Goal: Task Accomplishment & Management: Manage account settings

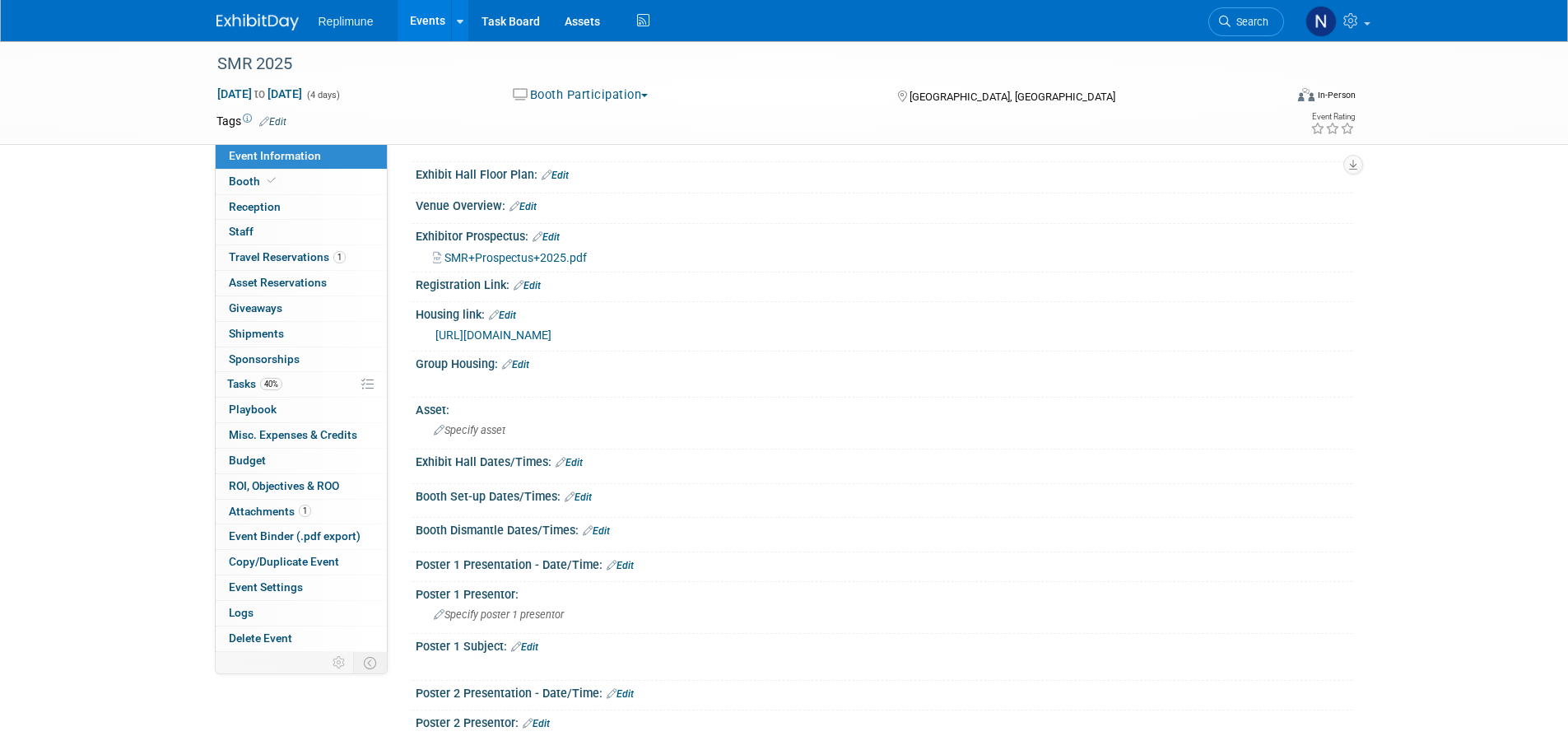
click at [524, 204] on link "Edit" at bounding box center [522, 206] width 27 height 11
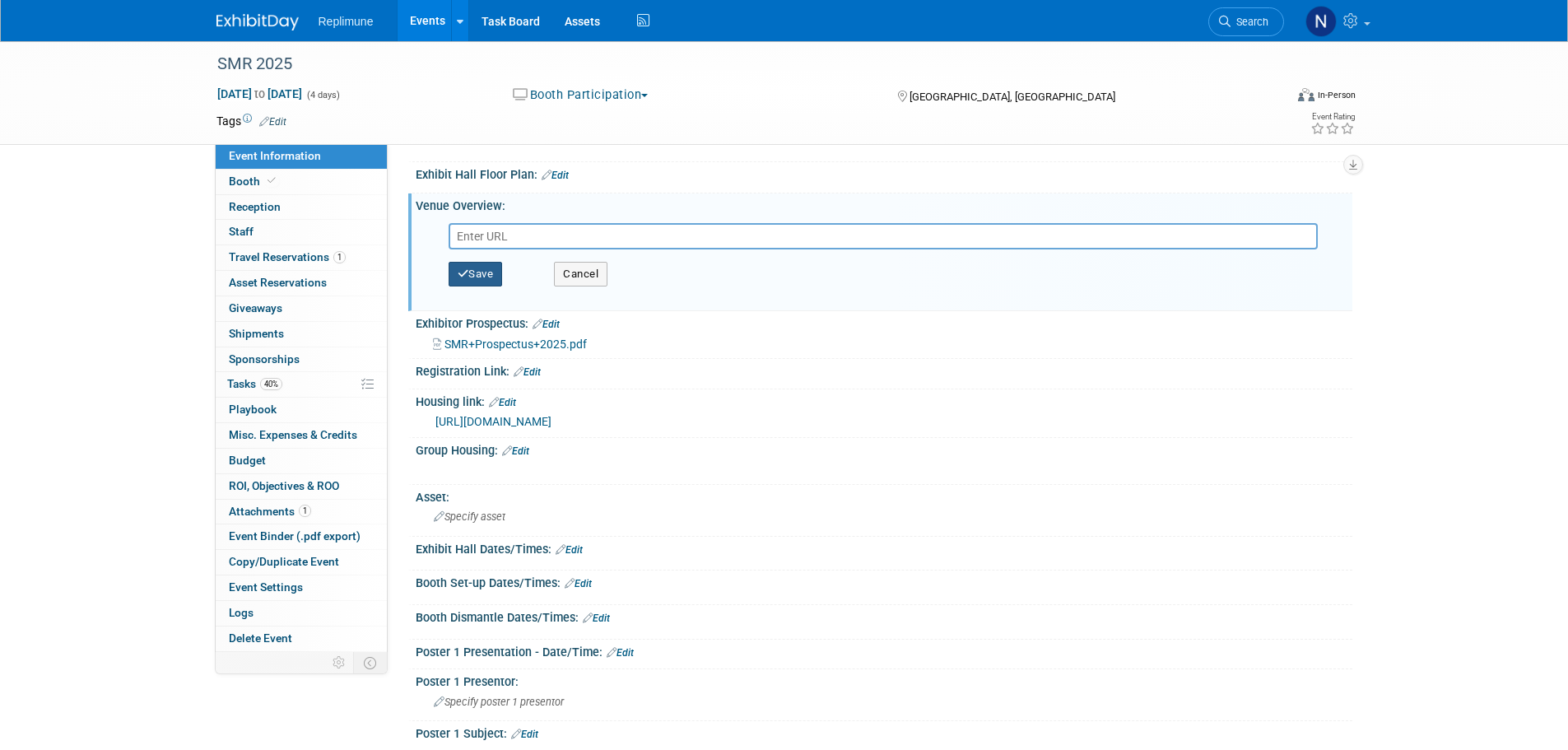
click at [490, 269] on button "Save" at bounding box center [475, 274] width 54 height 24
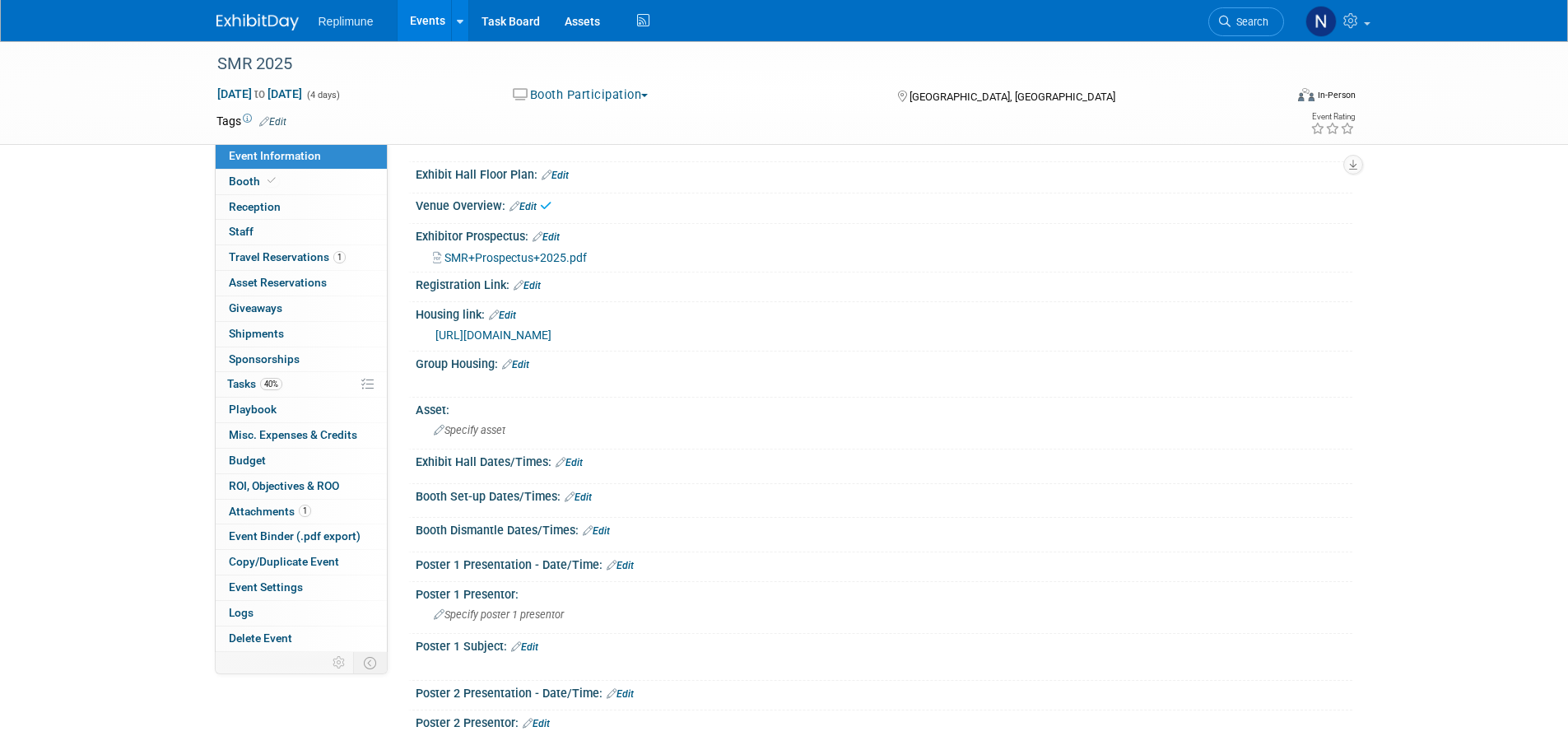
click at [298, 152] on span "Event Information" at bounding box center [275, 156] width 92 height 13
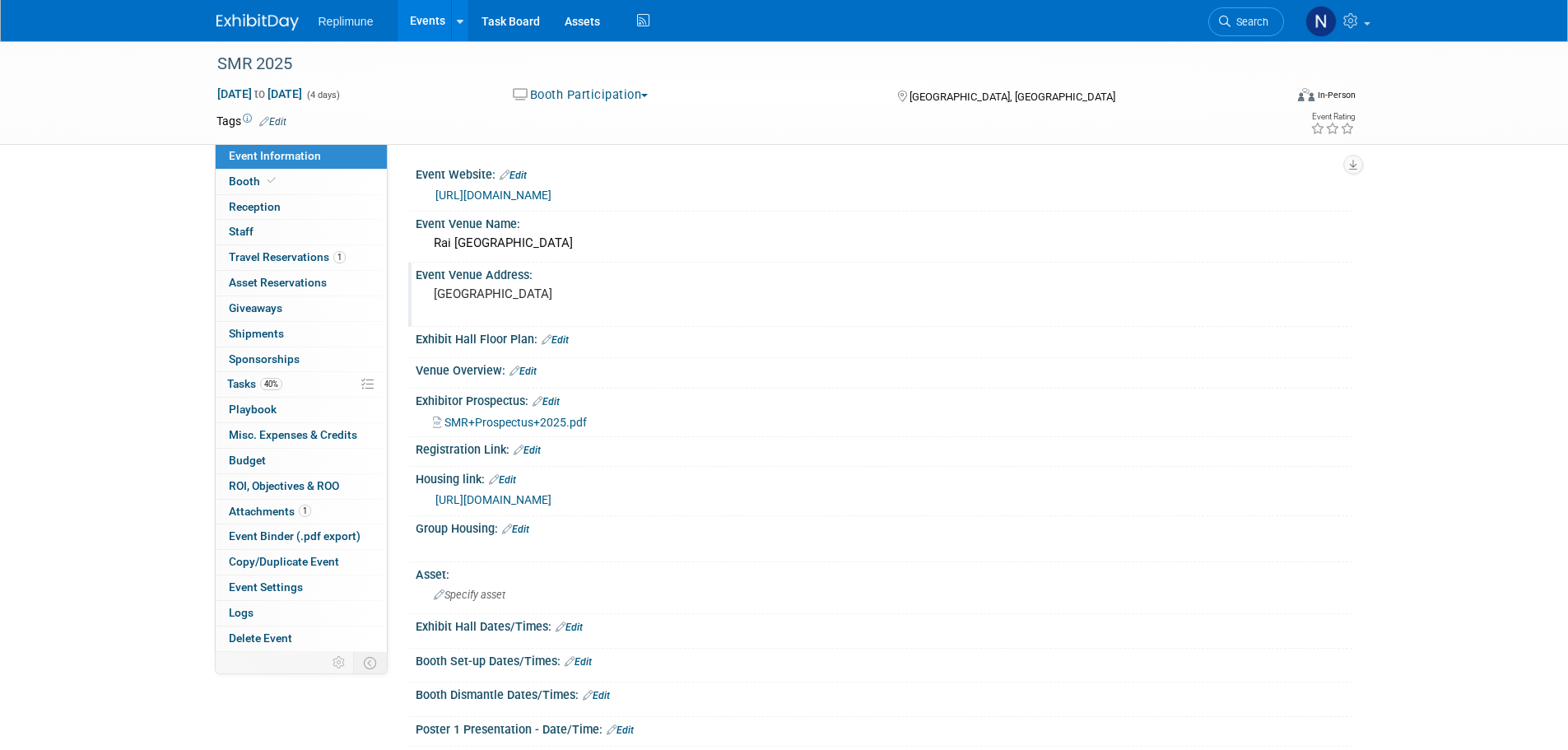
click at [517, 282] on div "Amsterdam" at bounding box center [611, 301] width 366 height 38
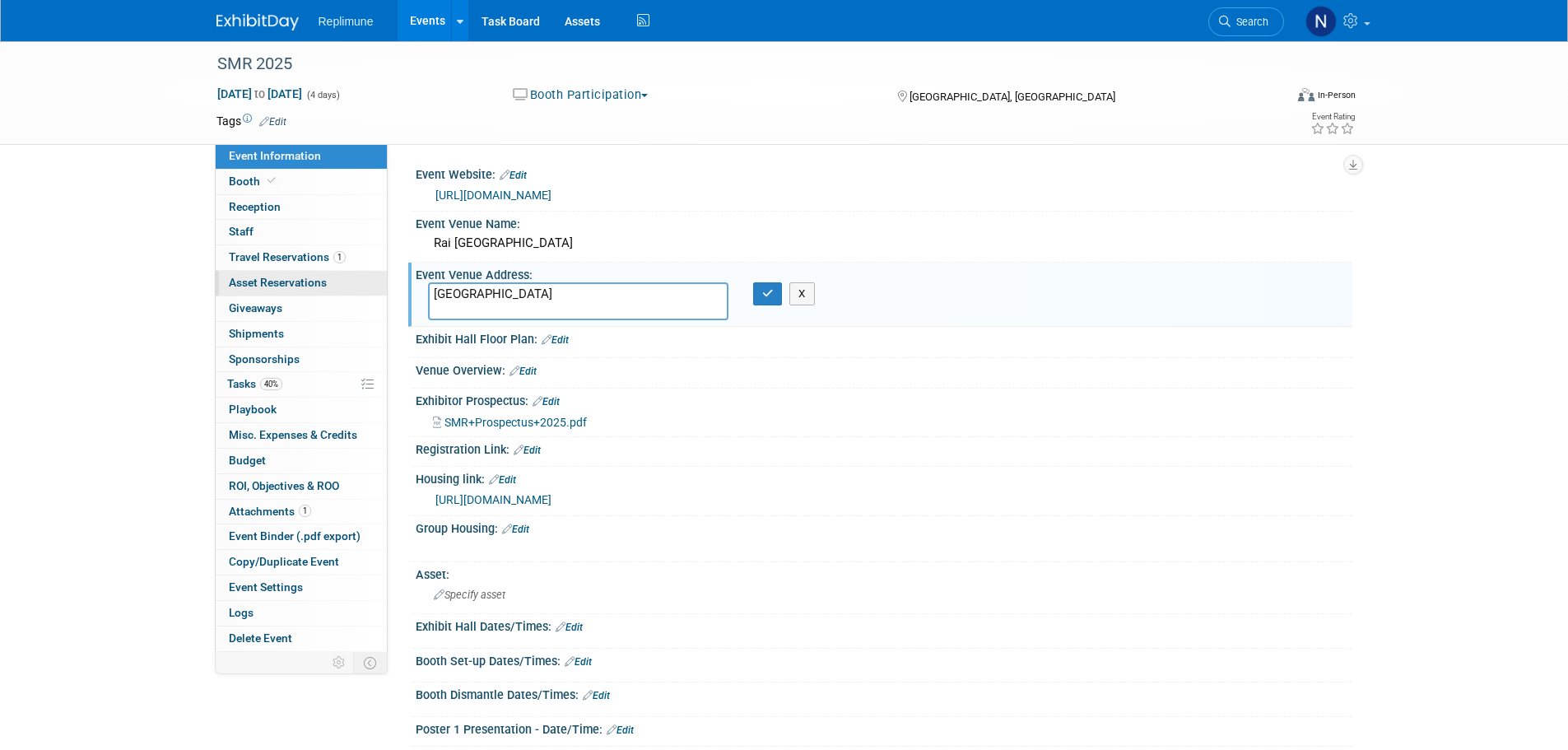
drag, startPoint x: 509, startPoint y: 297, endPoint x: 261, endPoint y: 285, distance: 248.3
click at [294, 297] on div "Event Information Event Info Booth Booth Reception Reception 0 Staff 0 Staff 1 …" at bounding box center [784, 647] width 1160 height 1211
type textarea "Europaplein 24, 1078 GZ Amsterdam, The Netherlands"
click at [763, 296] on icon "button" at bounding box center [768, 292] width 11 height 10
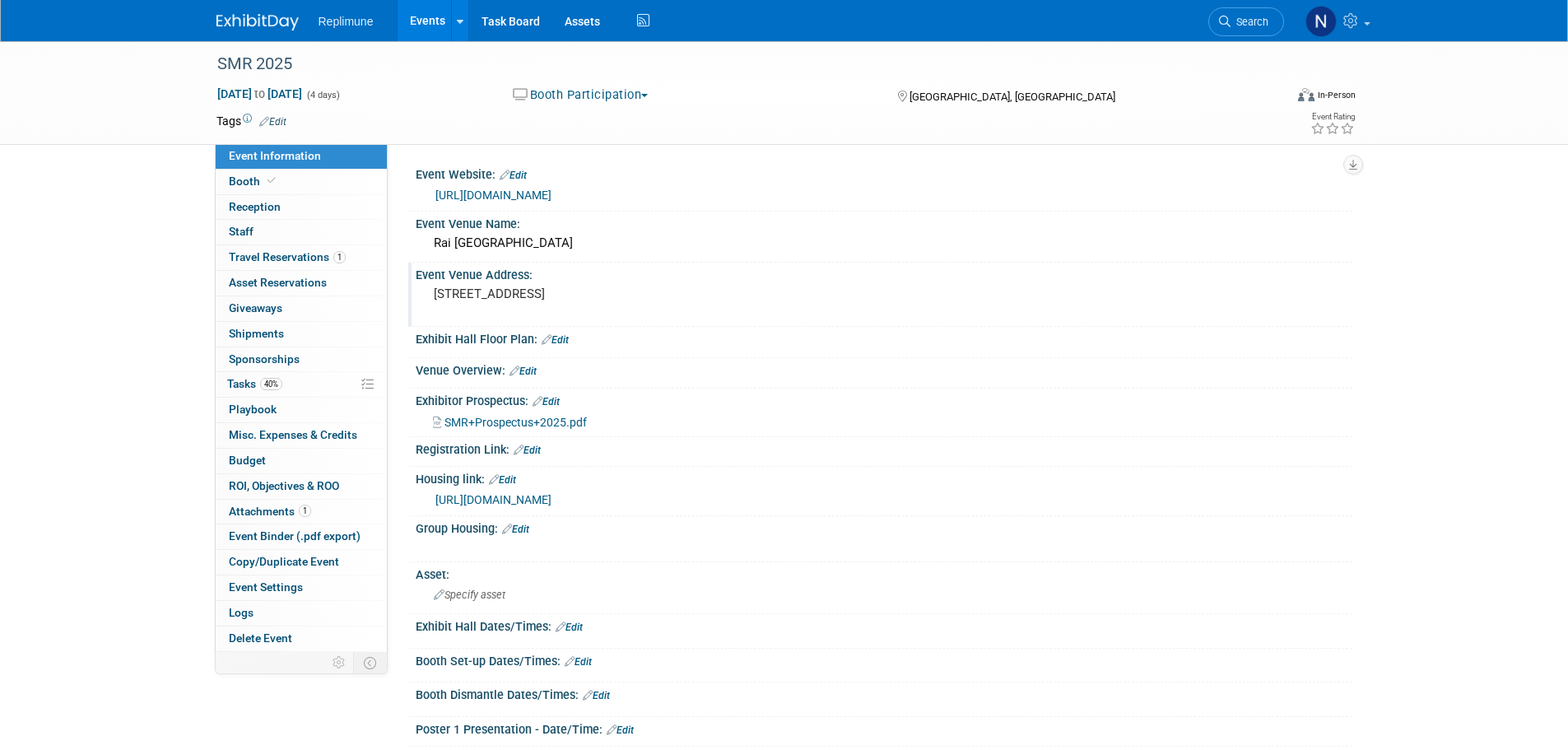
click at [424, 17] on link "Events" at bounding box center [427, 21] width 60 height 41
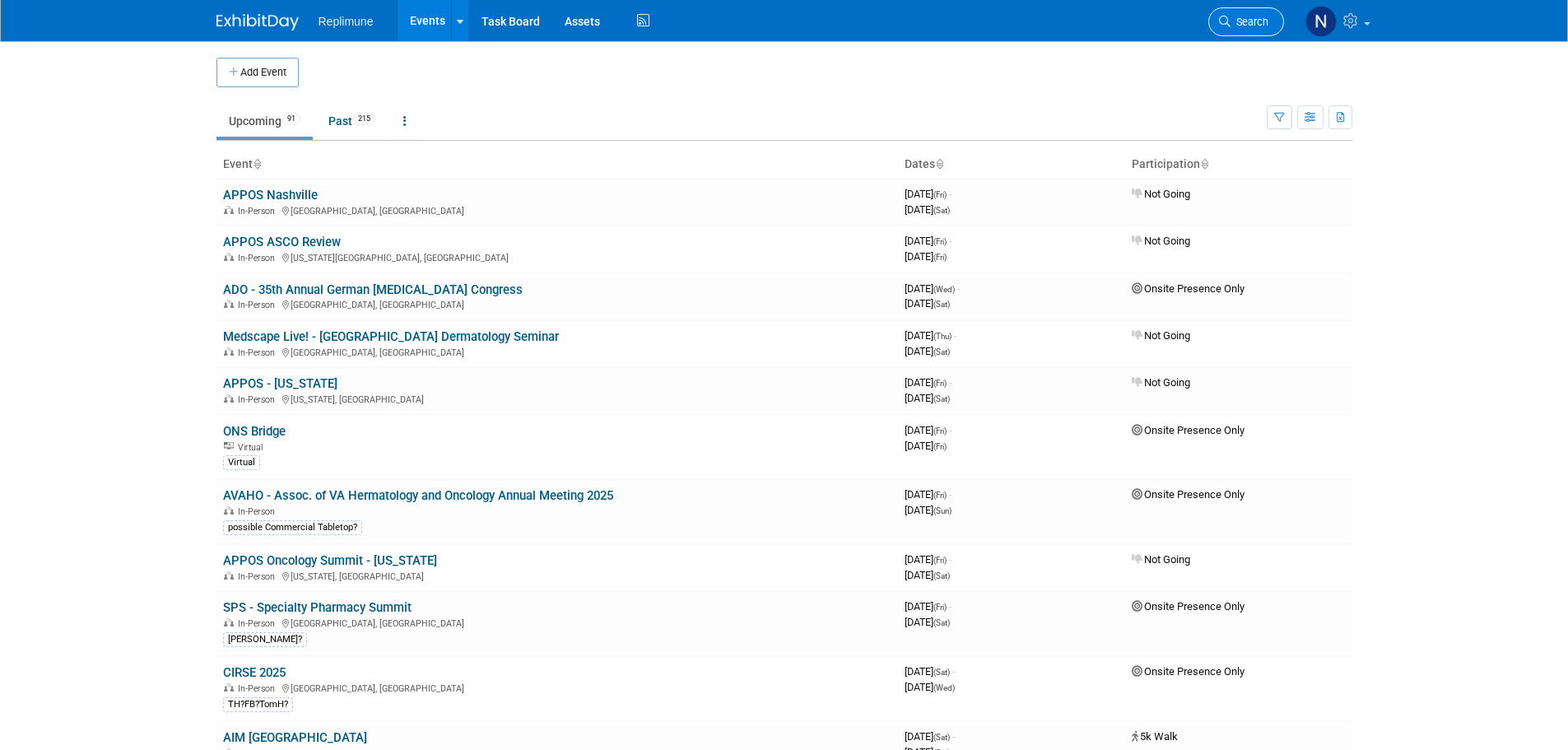
click at [1248, 23] on span "Search" at bounding box center [1249, 22] width 37 height 12
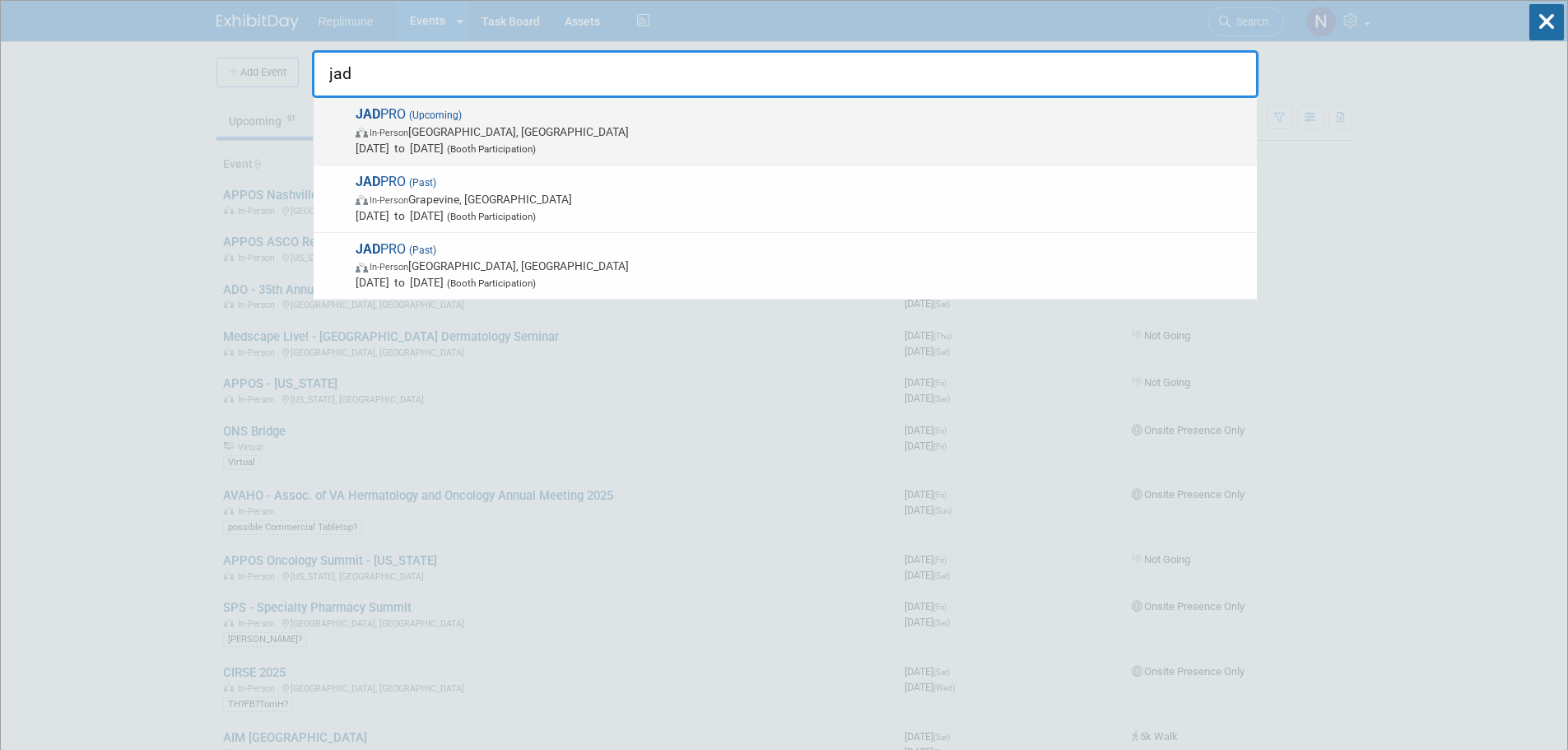
type input "jad"
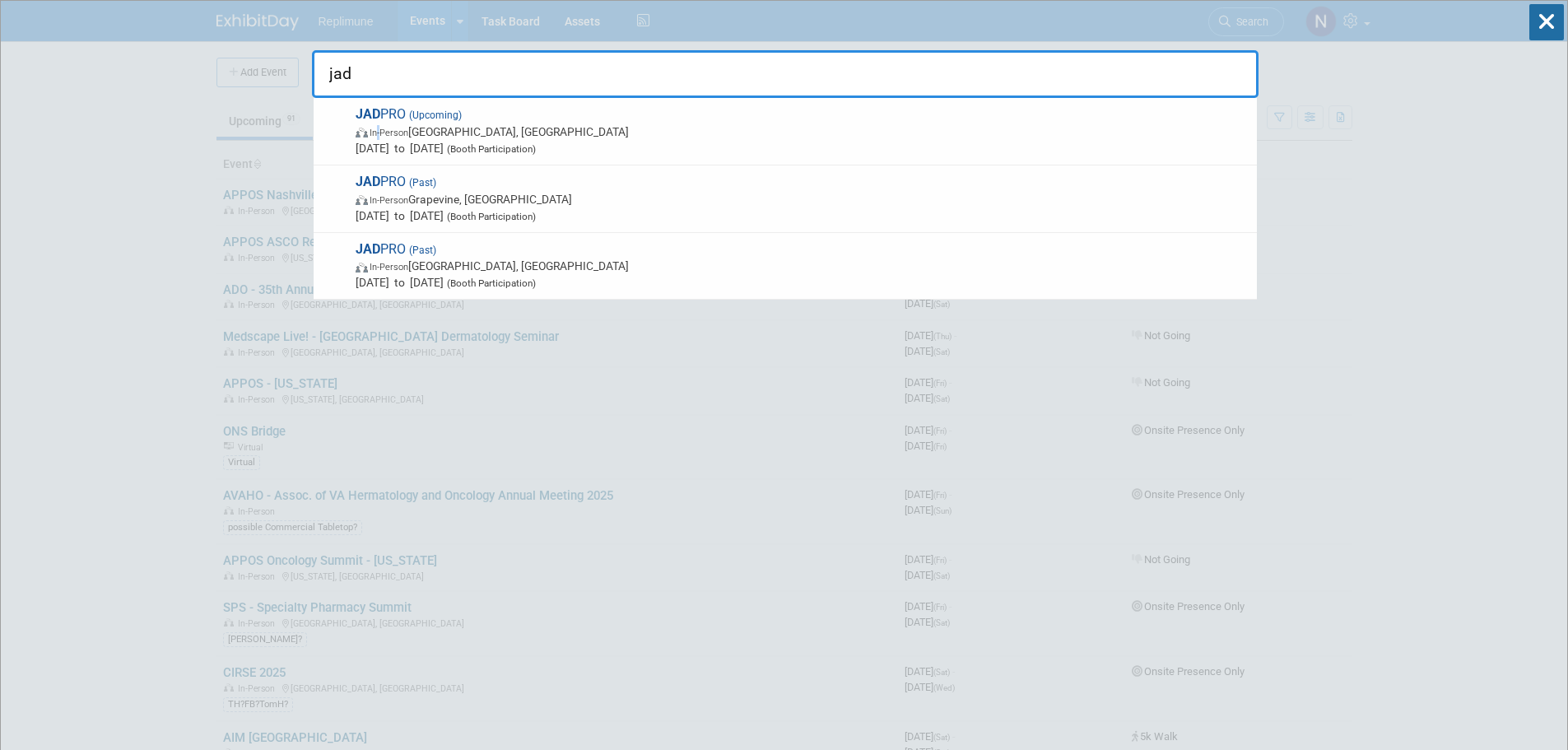
click at [377, 126] on span "In-Person [GEOGRAPHIC_DATA], [GEOGRAPHIC_DATA]" at bounding box center [801, 132] width 893 height 17
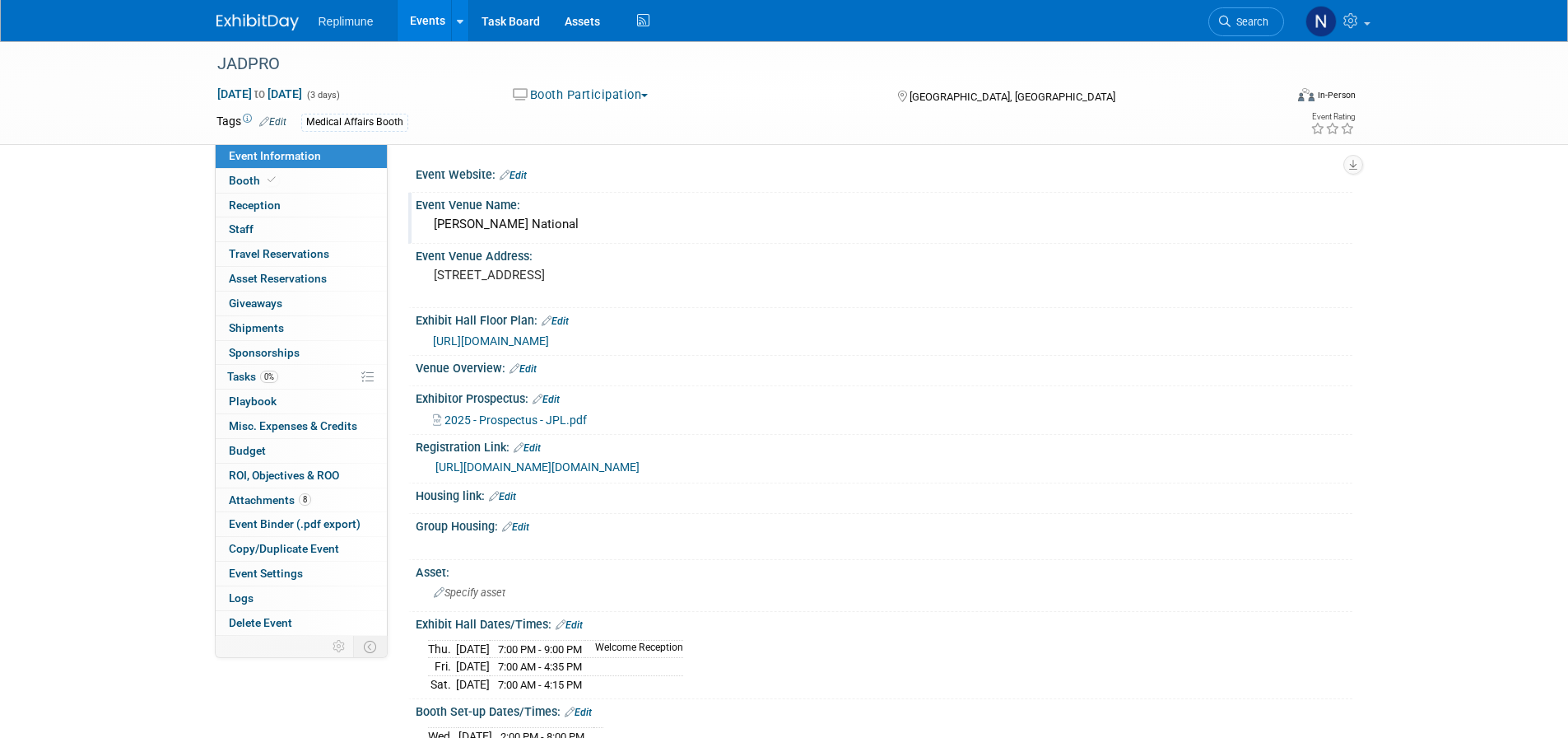
click at [586, 223] on div "Gaylord National" at bounding box center [884, 224] width 912 height 25
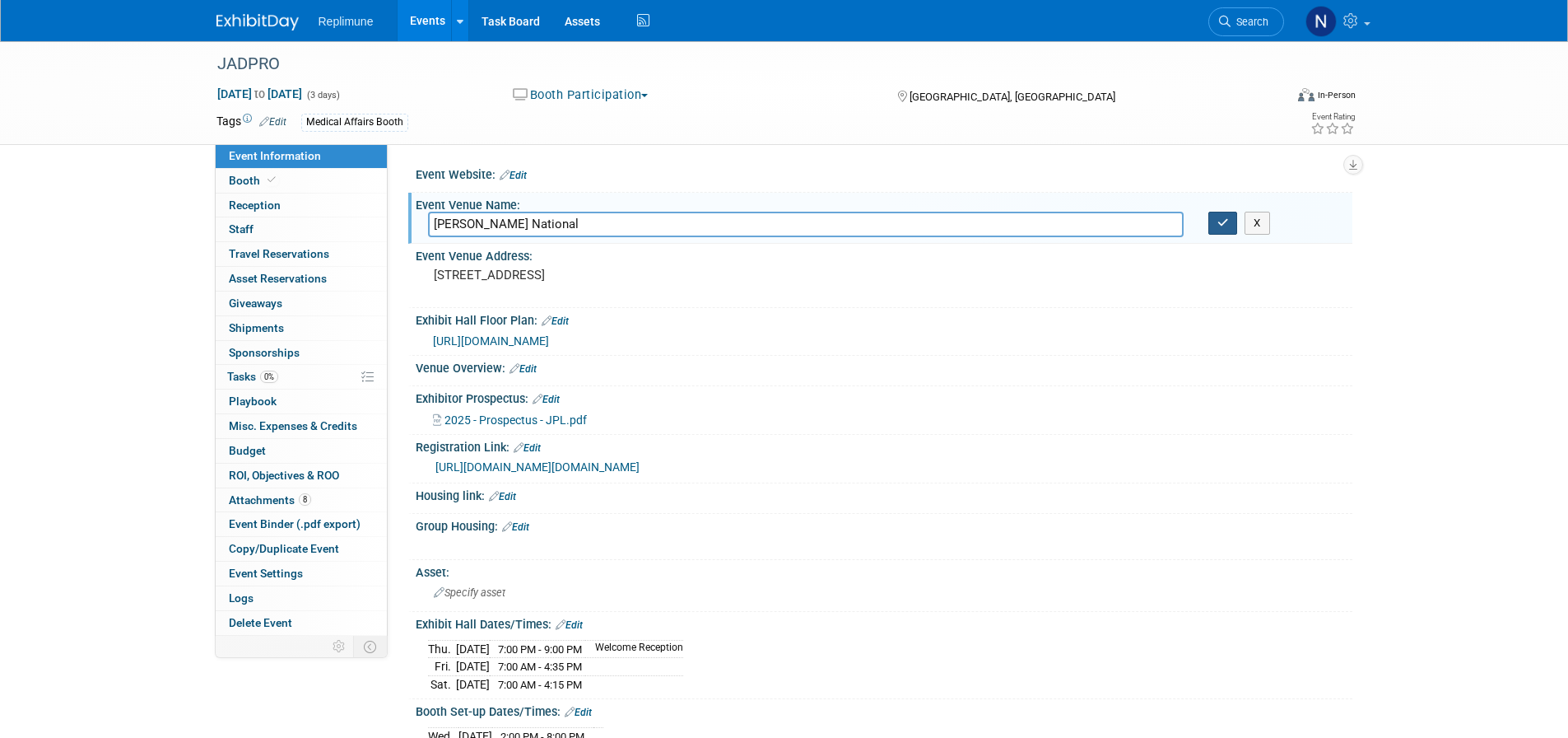
click at [1233, 222] on button "button" at bounding box center [1223, 223] width 30 height 23
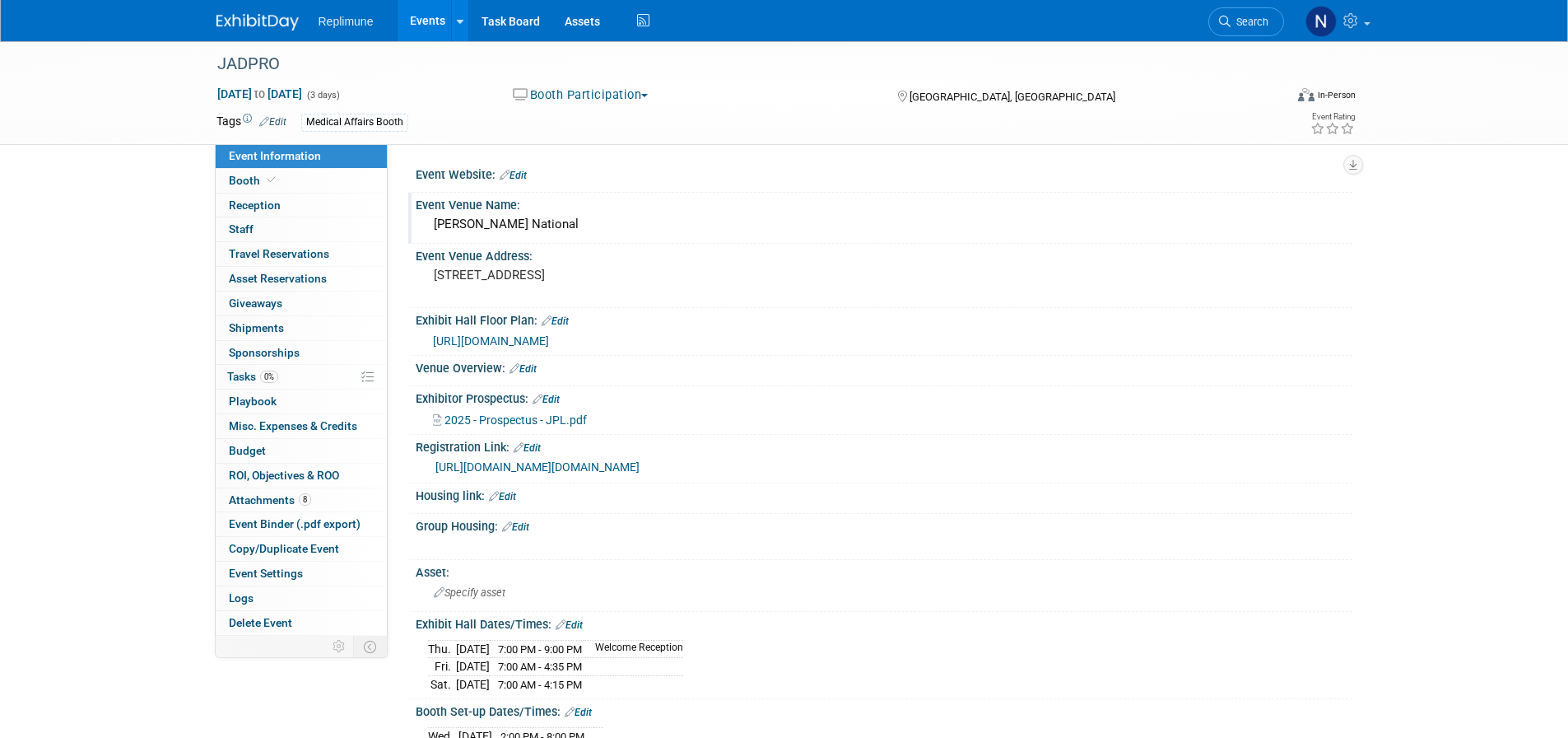
click at [425, 24] on link "Events" at bounding box center [427, 21] width 60 height 41
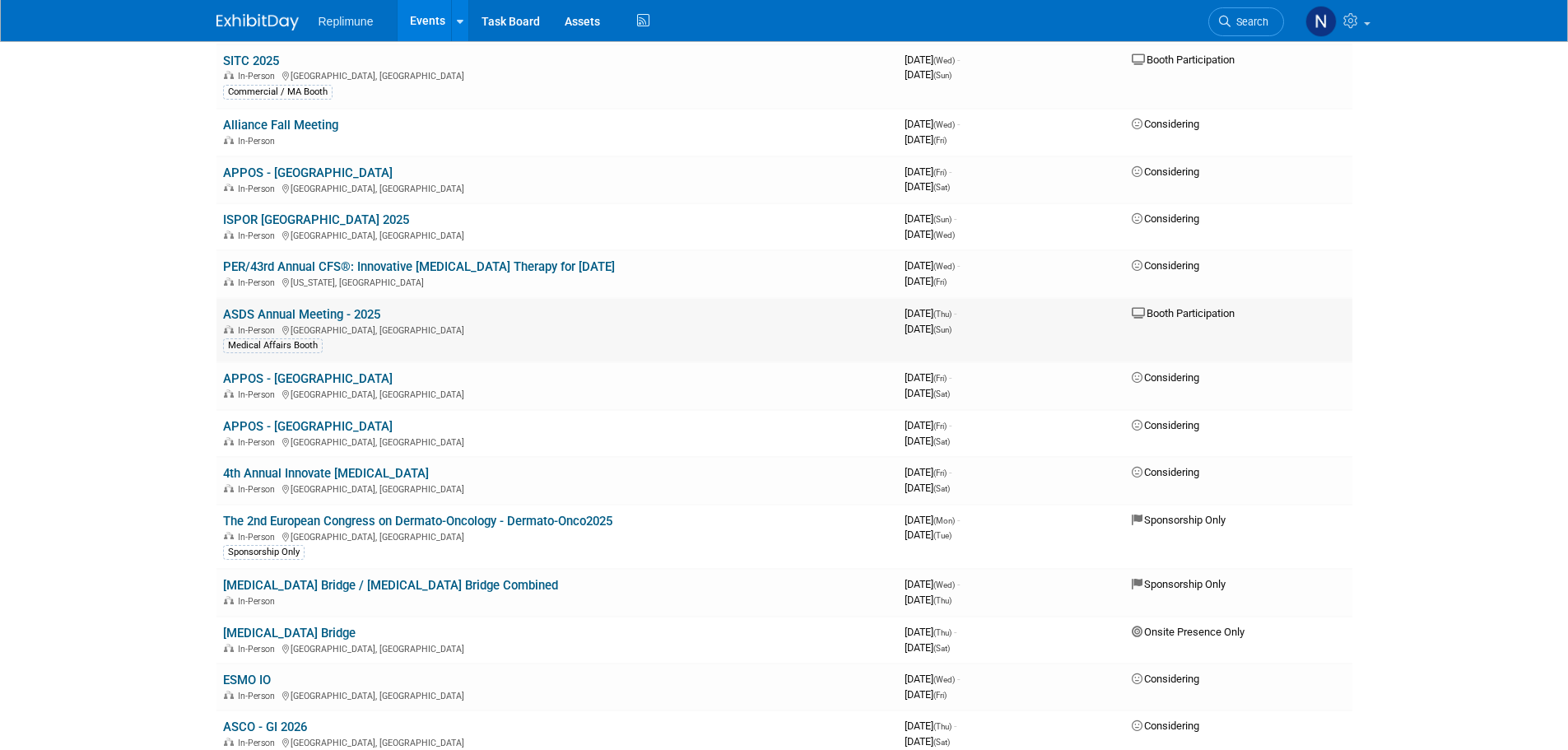
scroll to position [2223, 0]
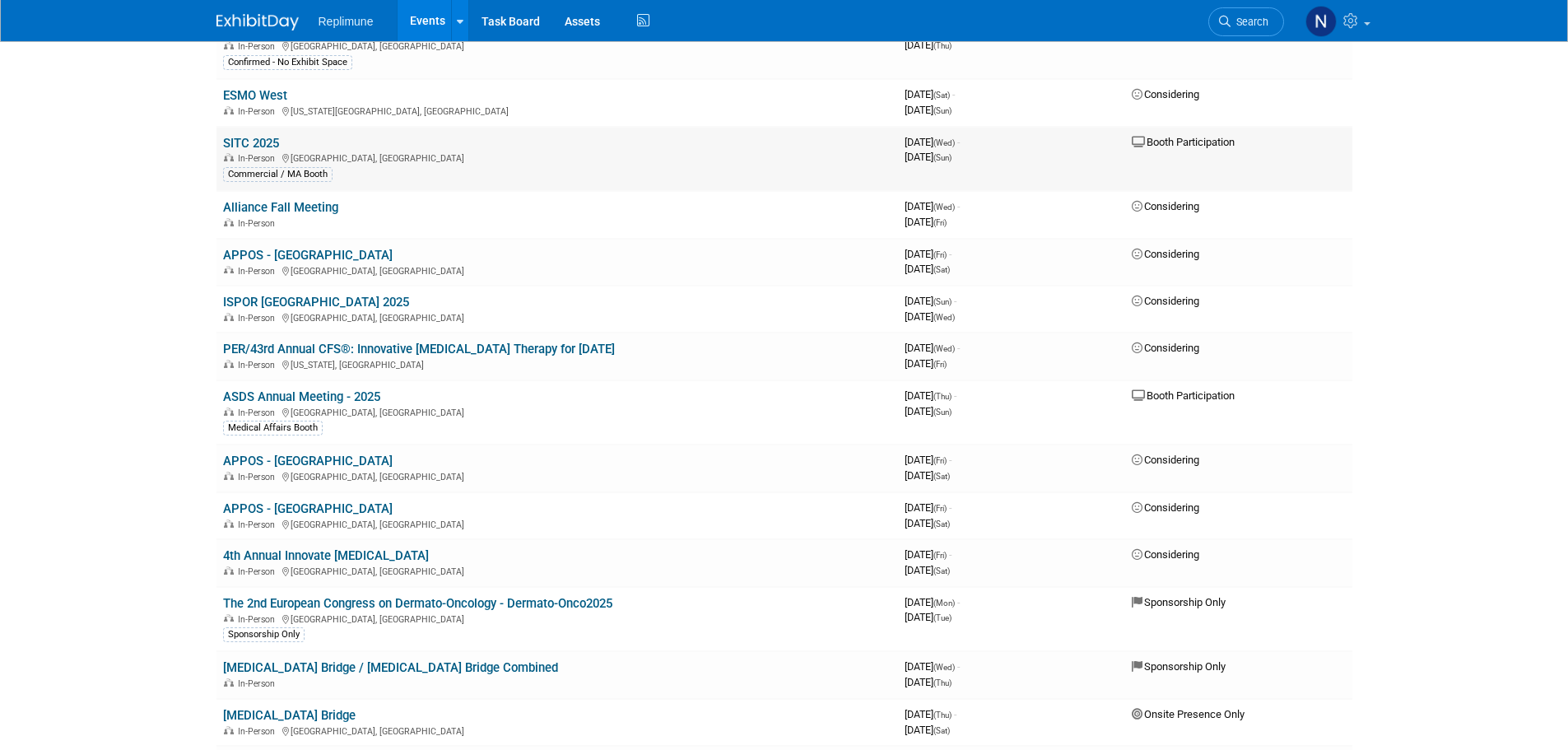
click at [258, 140] on link "SITC 2025" at bounding box center [251, 143] width 56 height 15
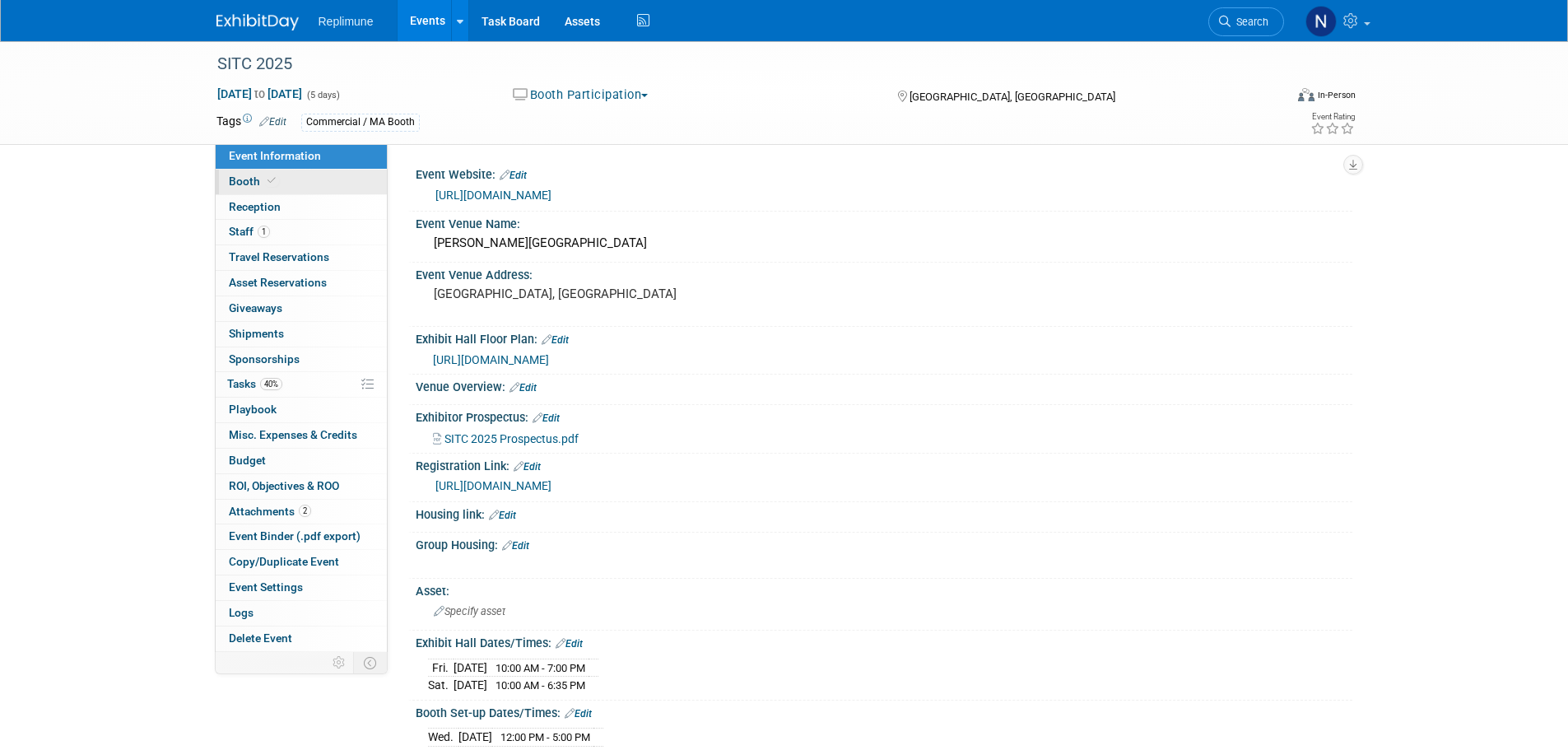
click at [232, 181] on span "Booth" at bounding box center [254, 181] width 51 height 13
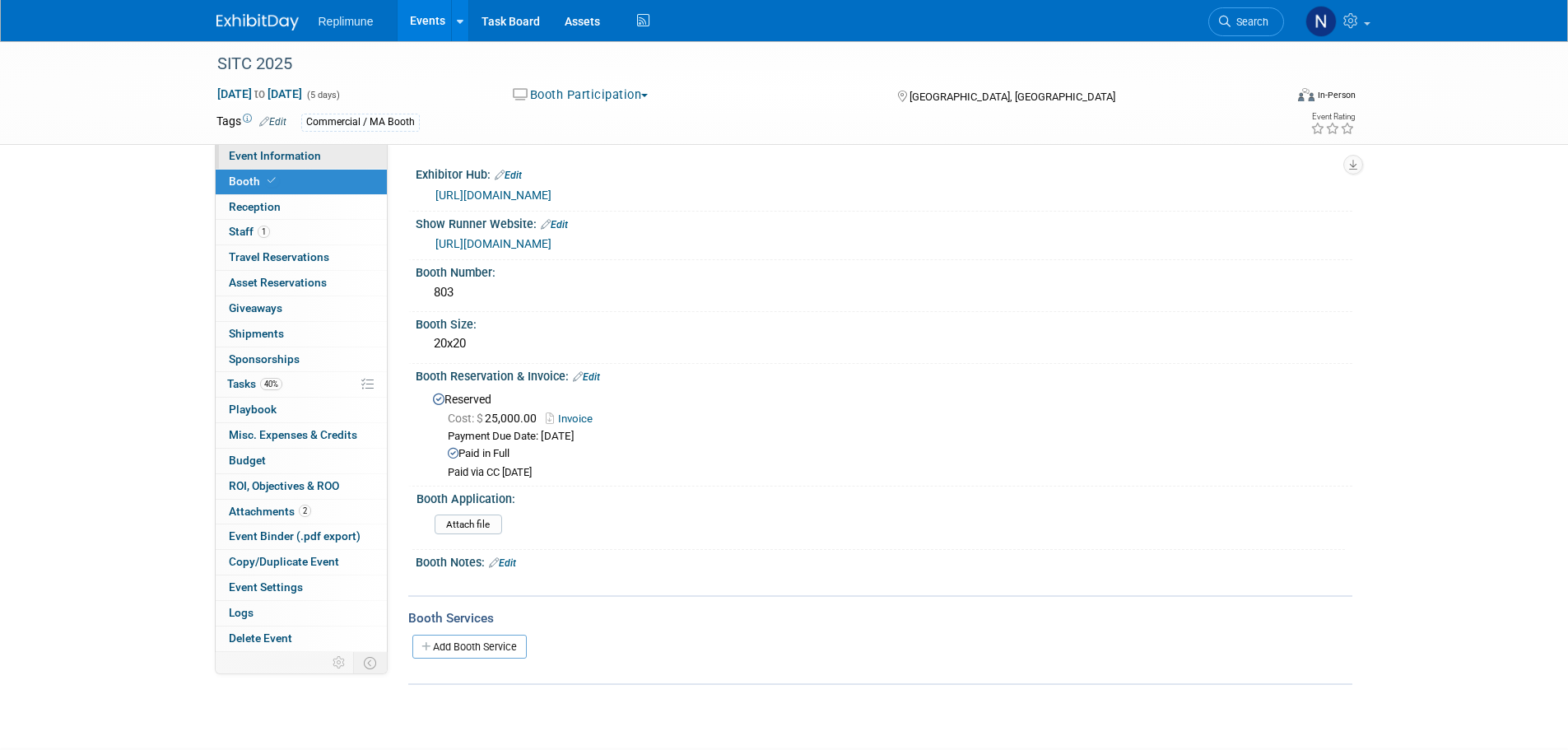
click at [264, 157] on span "Event Information" at bounding box center [275, 156] width 92 height 13
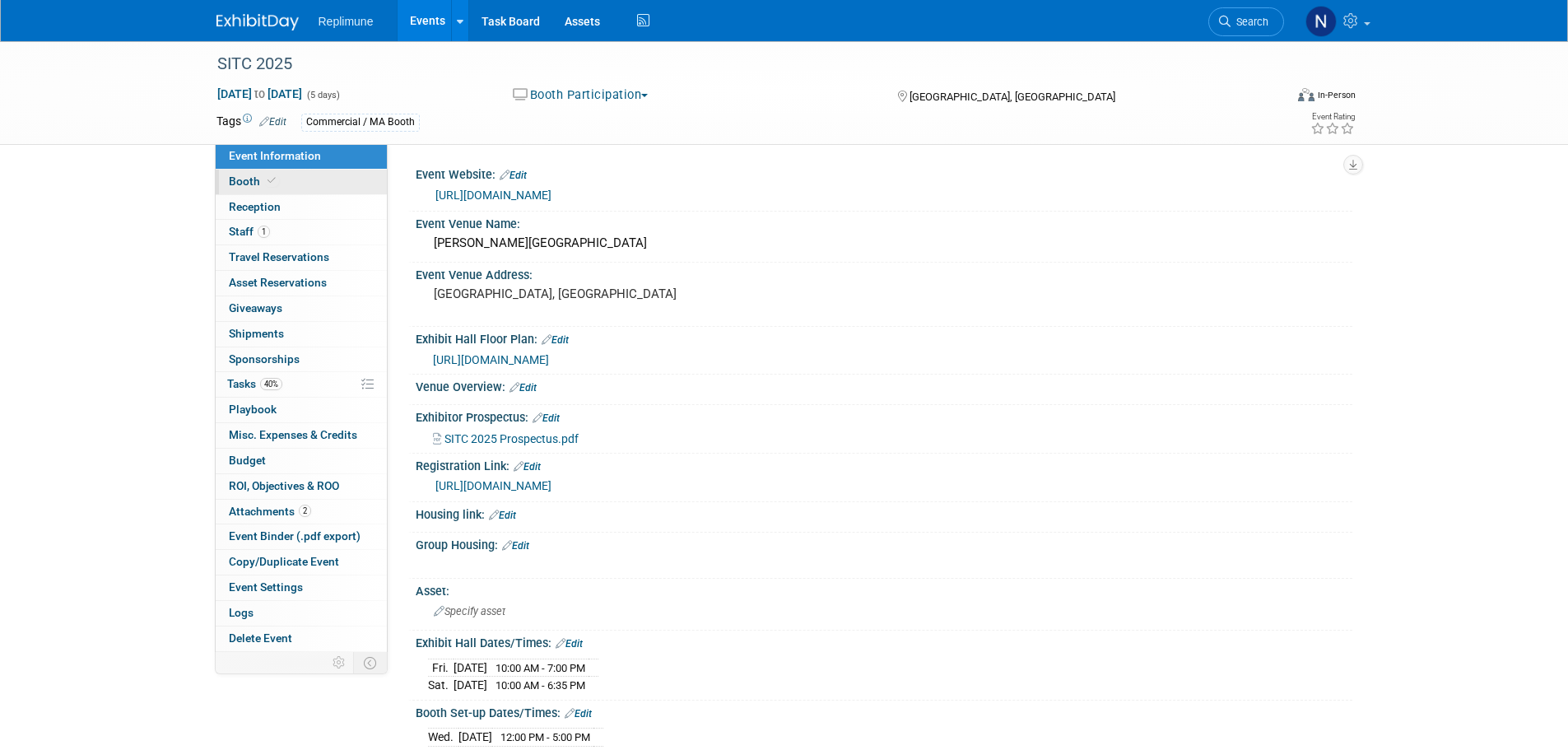
click at [246, 179] on span "Booth" at bounding box center [254, 181] width 51 height 13
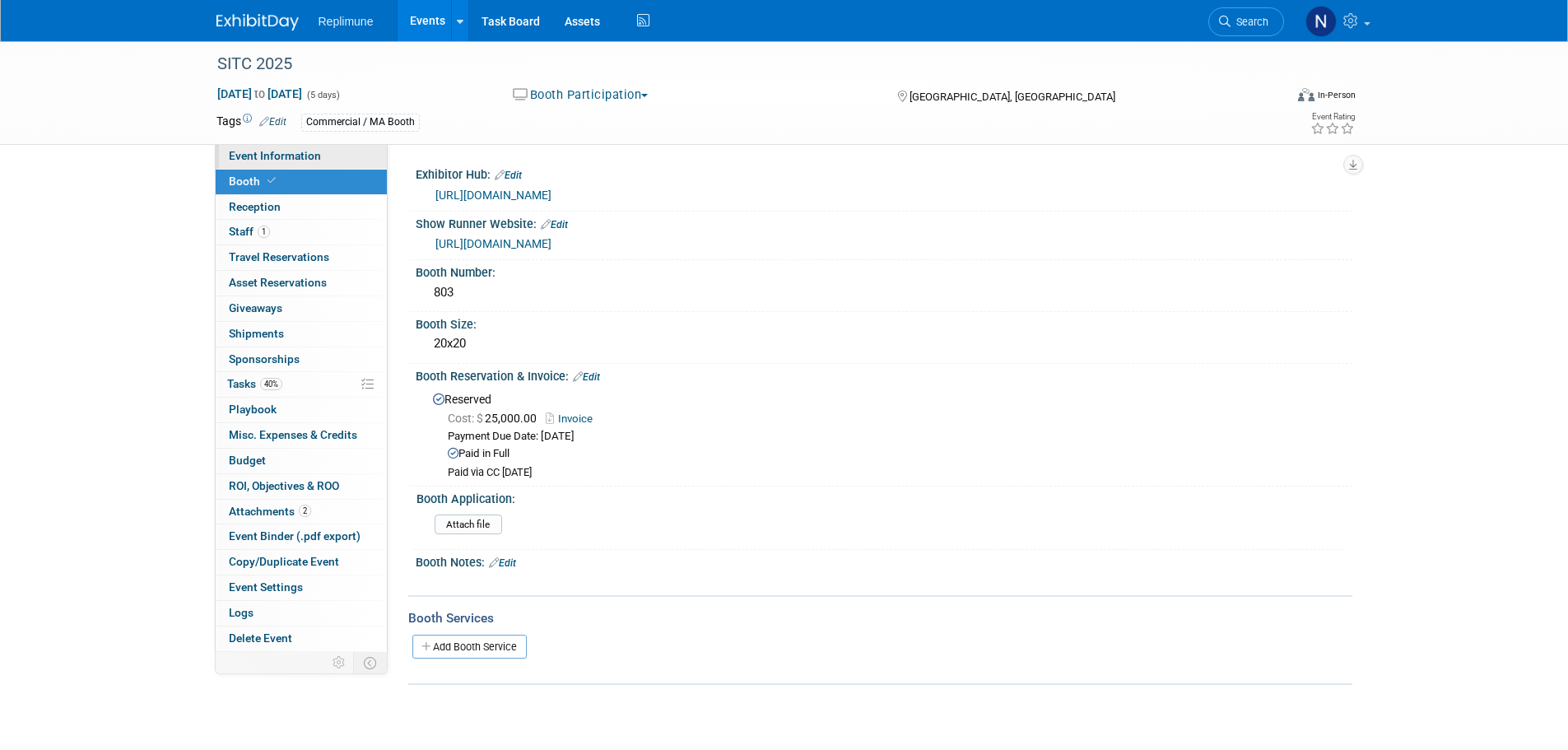
click at [246, 164] on link "Event Information" at bounding box center [301, 157] width 172 height 24
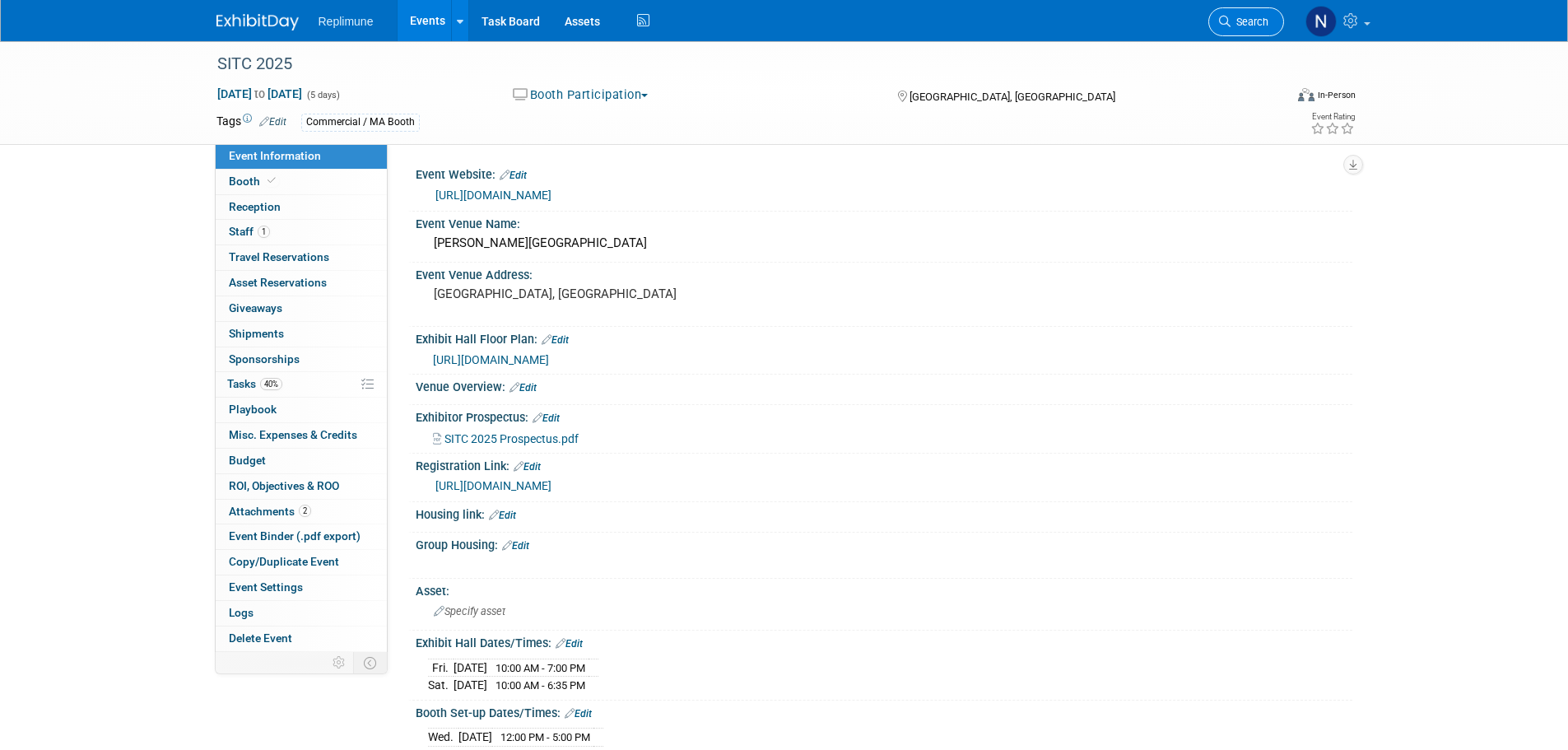
click at [1231, 17] on span "Search" at bounding box center [1249, 22] width 37 height 12
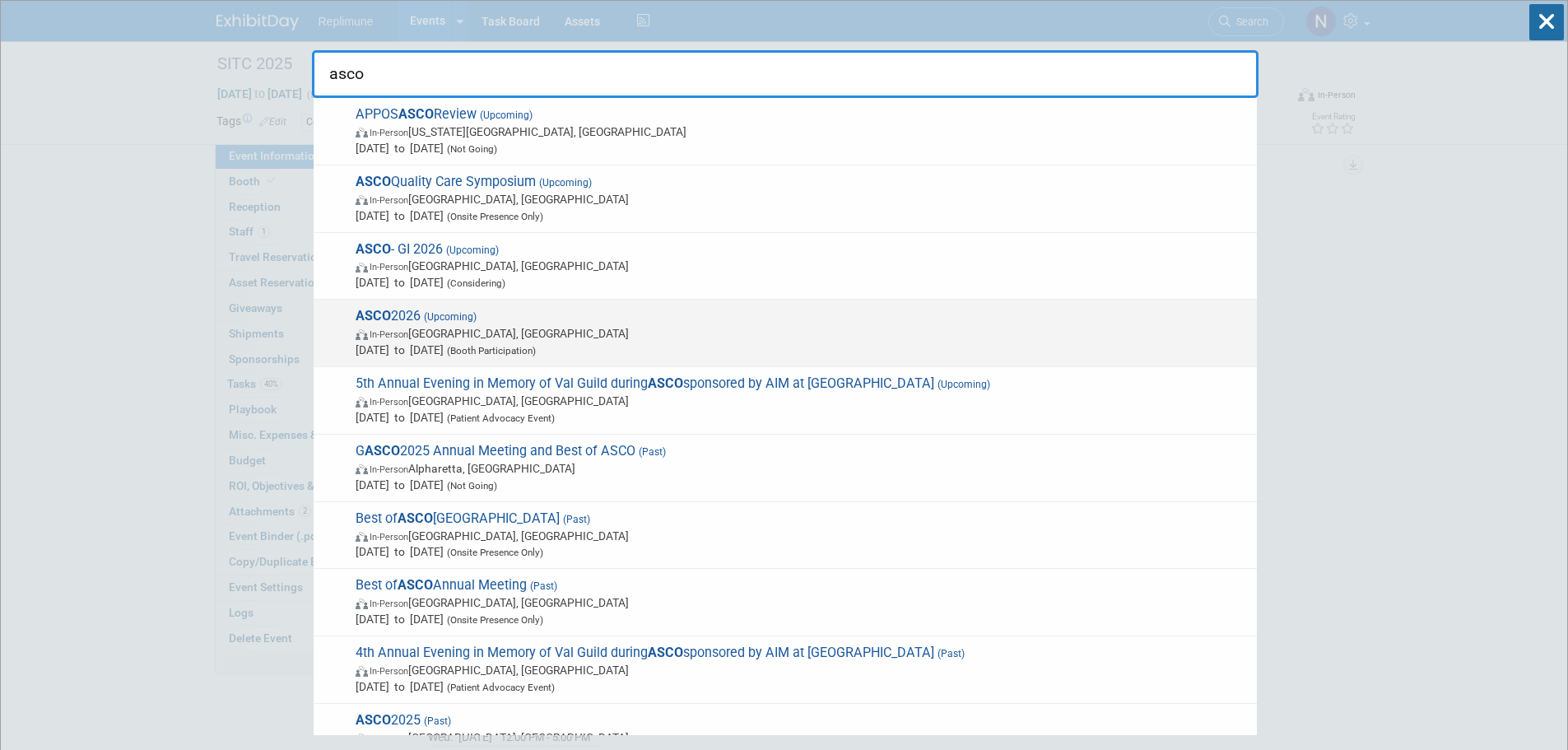
type input "asco"
click at [448, 337] on span "In-Person Chicago, IL" at bounding box center [801, 334] width 893 height 17
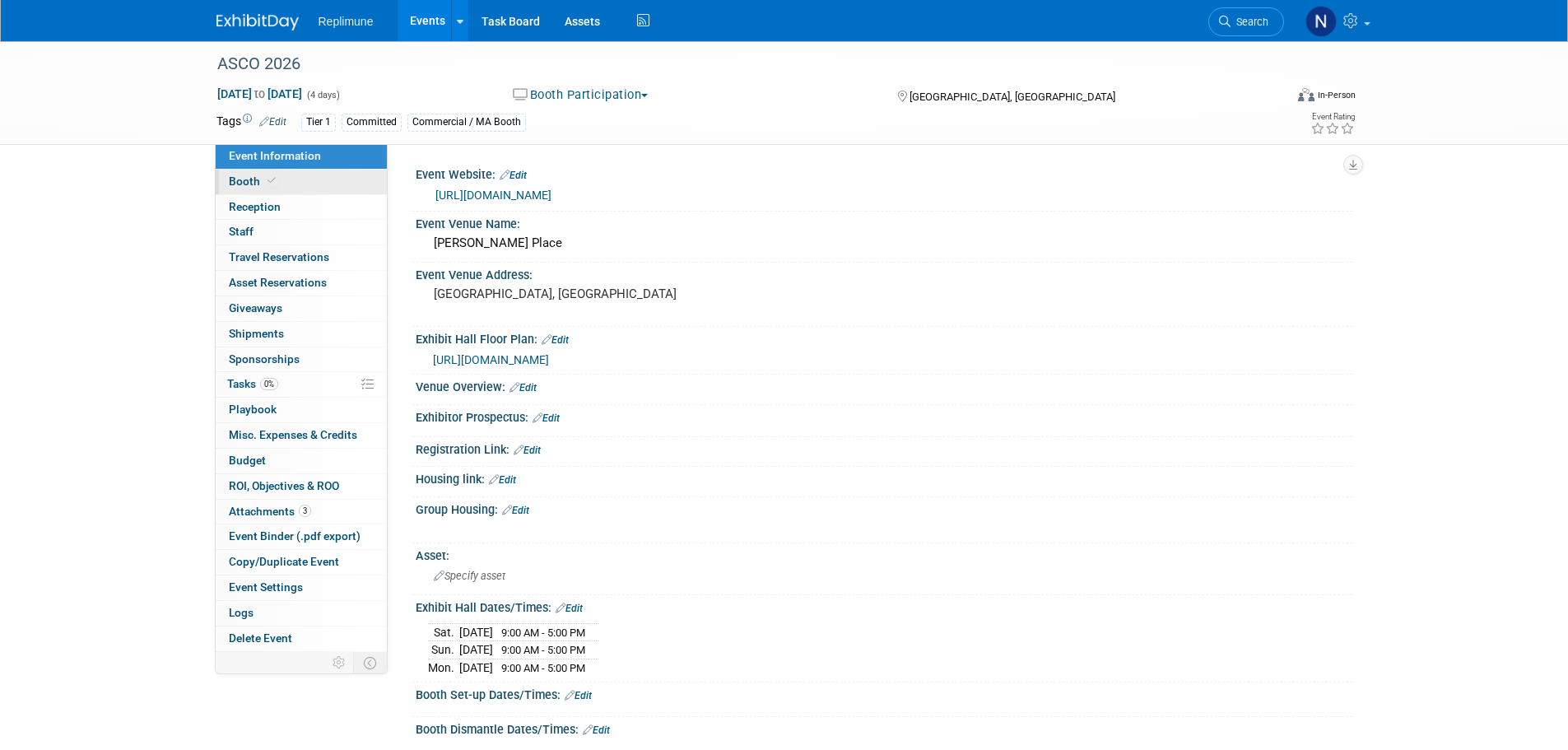
click at [240, 180] on span "Booth" at bounding box center [254, 181] width 51 height 13
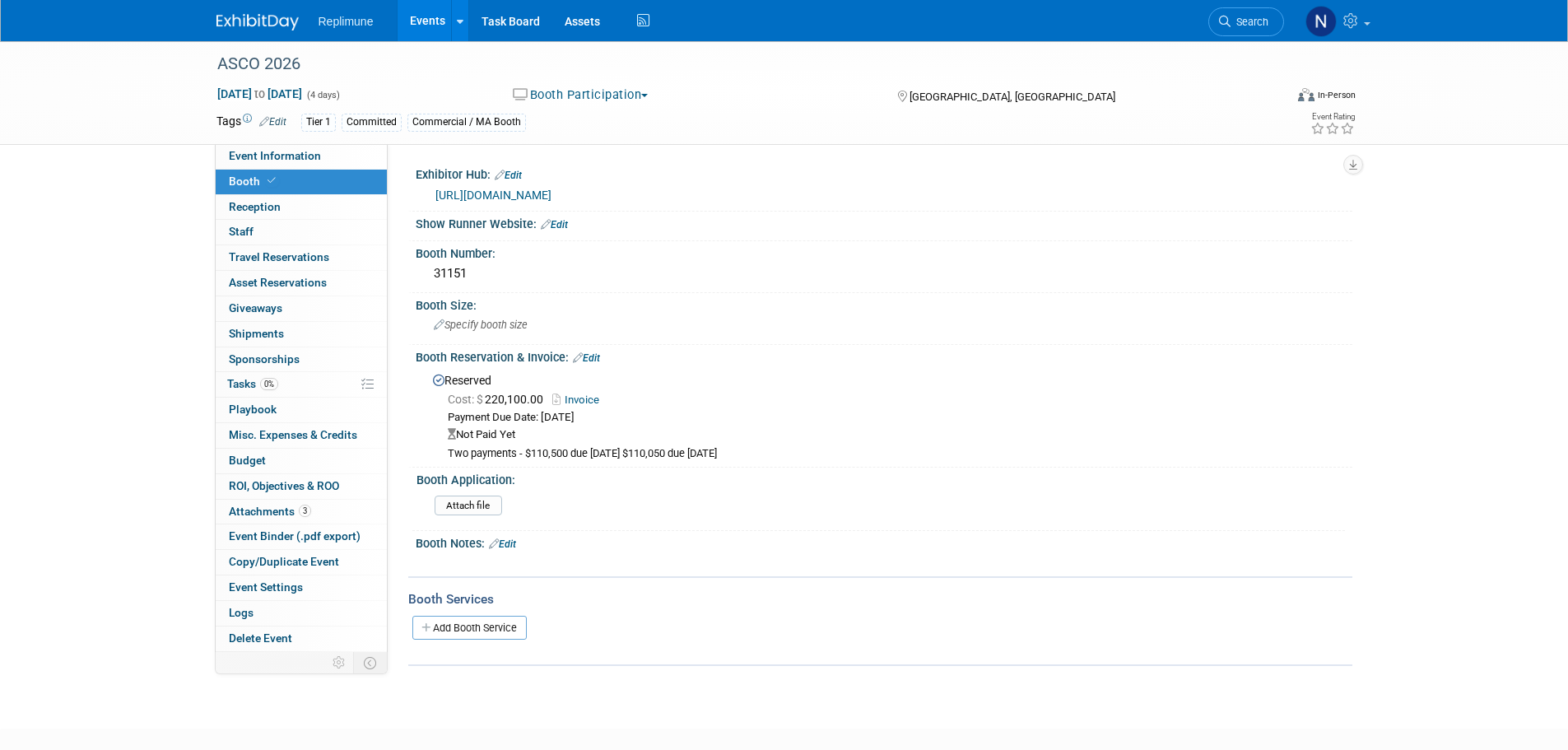
click at [434, 15] on link "Events" at bounding box center [427, 21] width 60 height 41
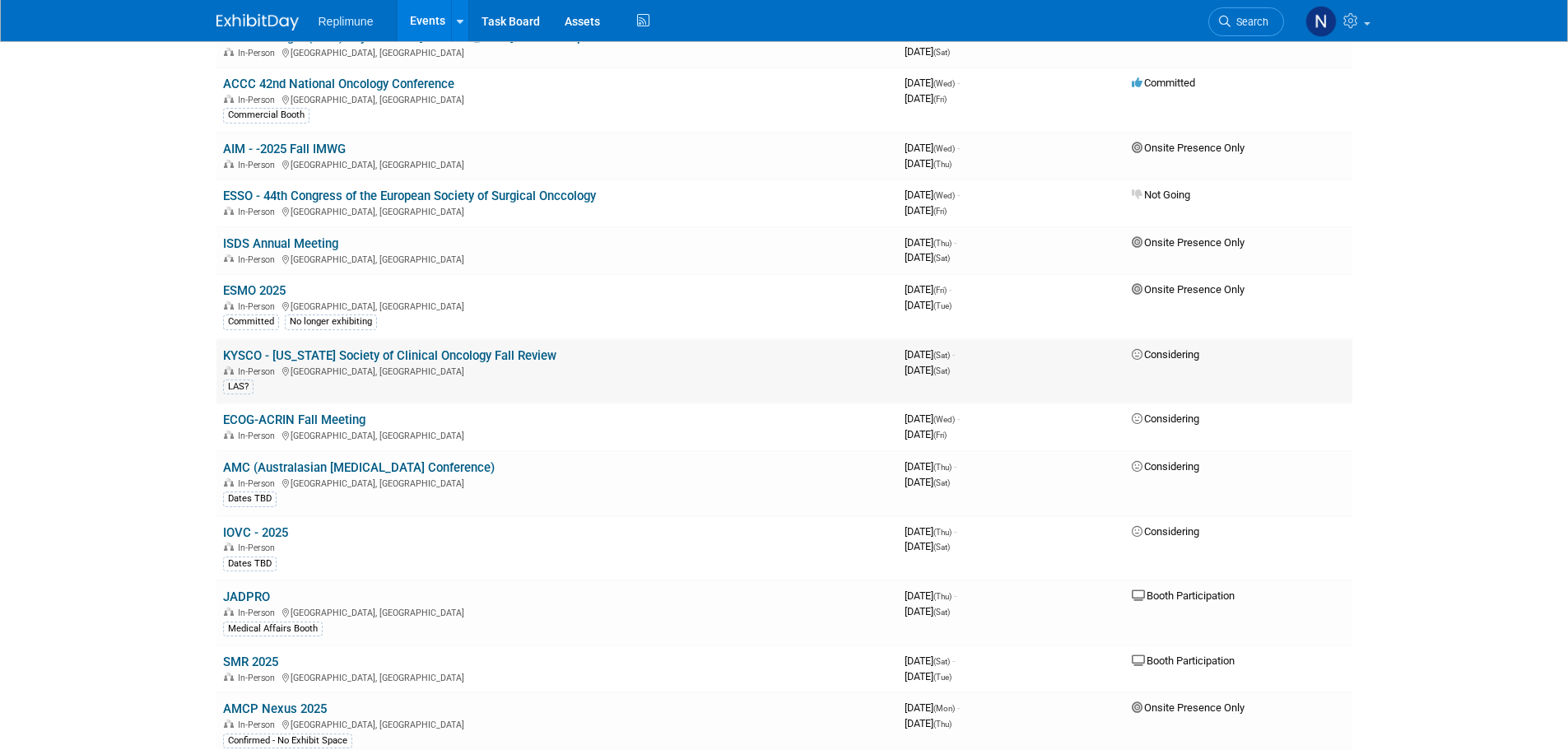
scroll to position [1564, 0]
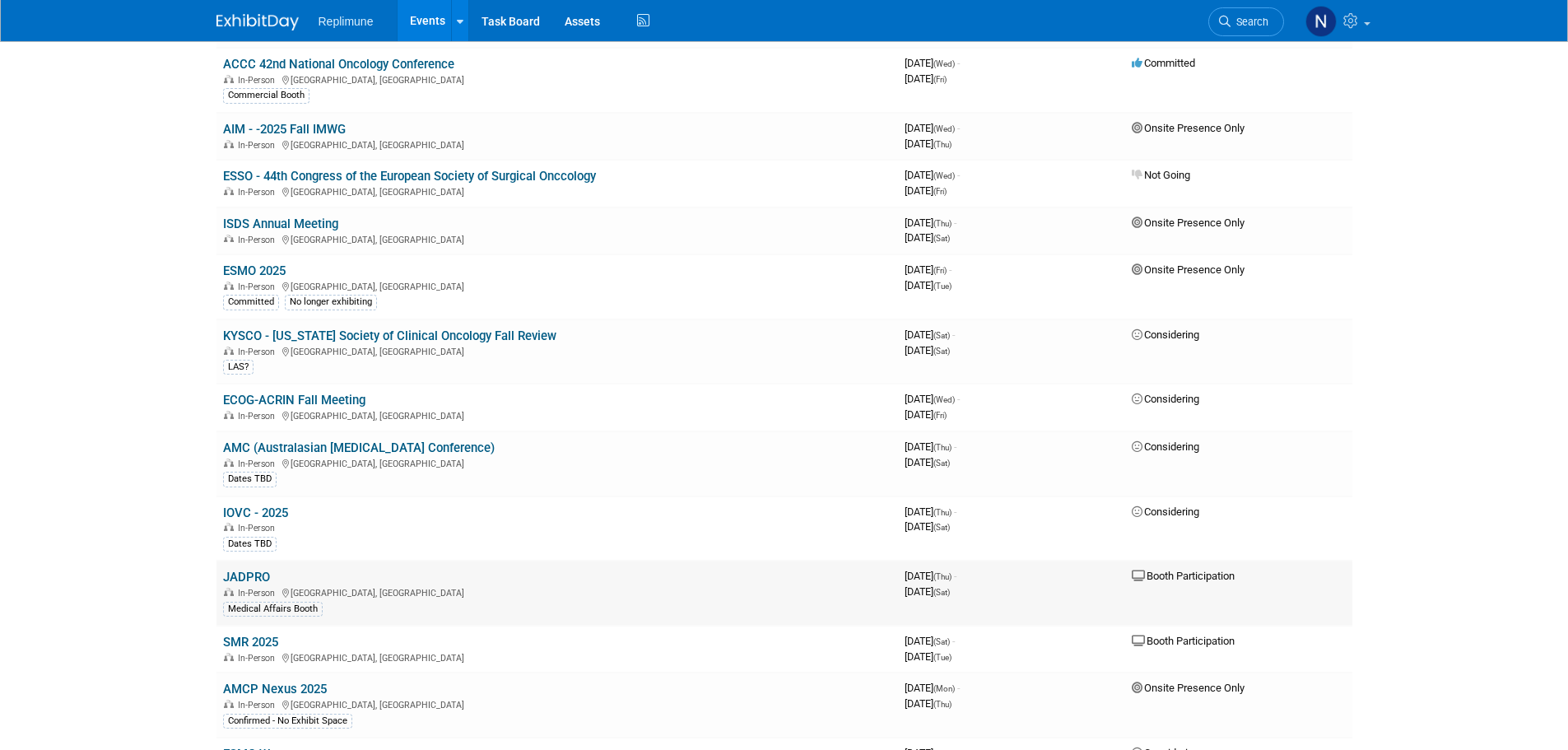
click at [253, 579] on link "JADPRO" at bounding box center [246, 578] width 47 height 15
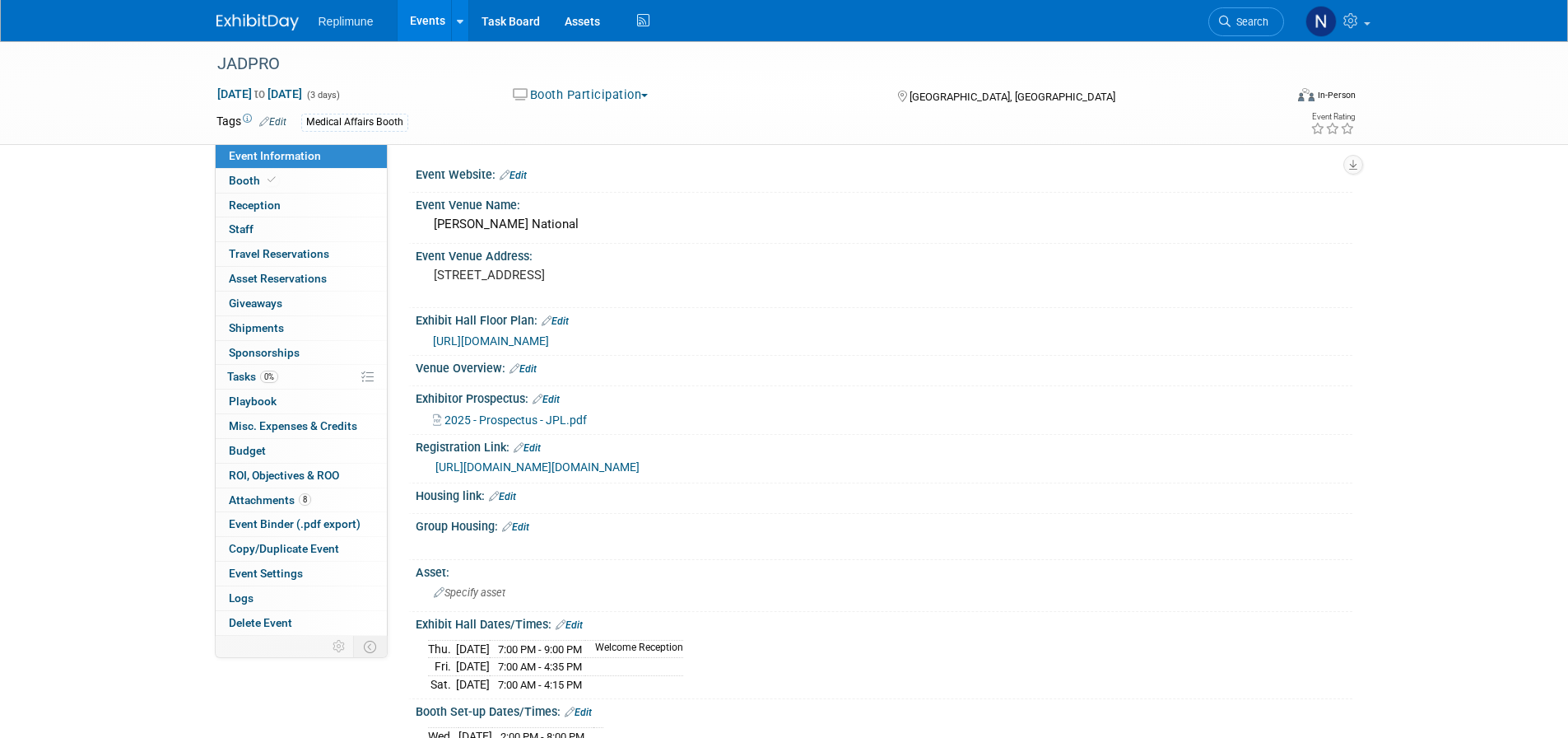
scroll to position [247, 0]
